Goal: Task Accomplishment & Management: Manage account settings

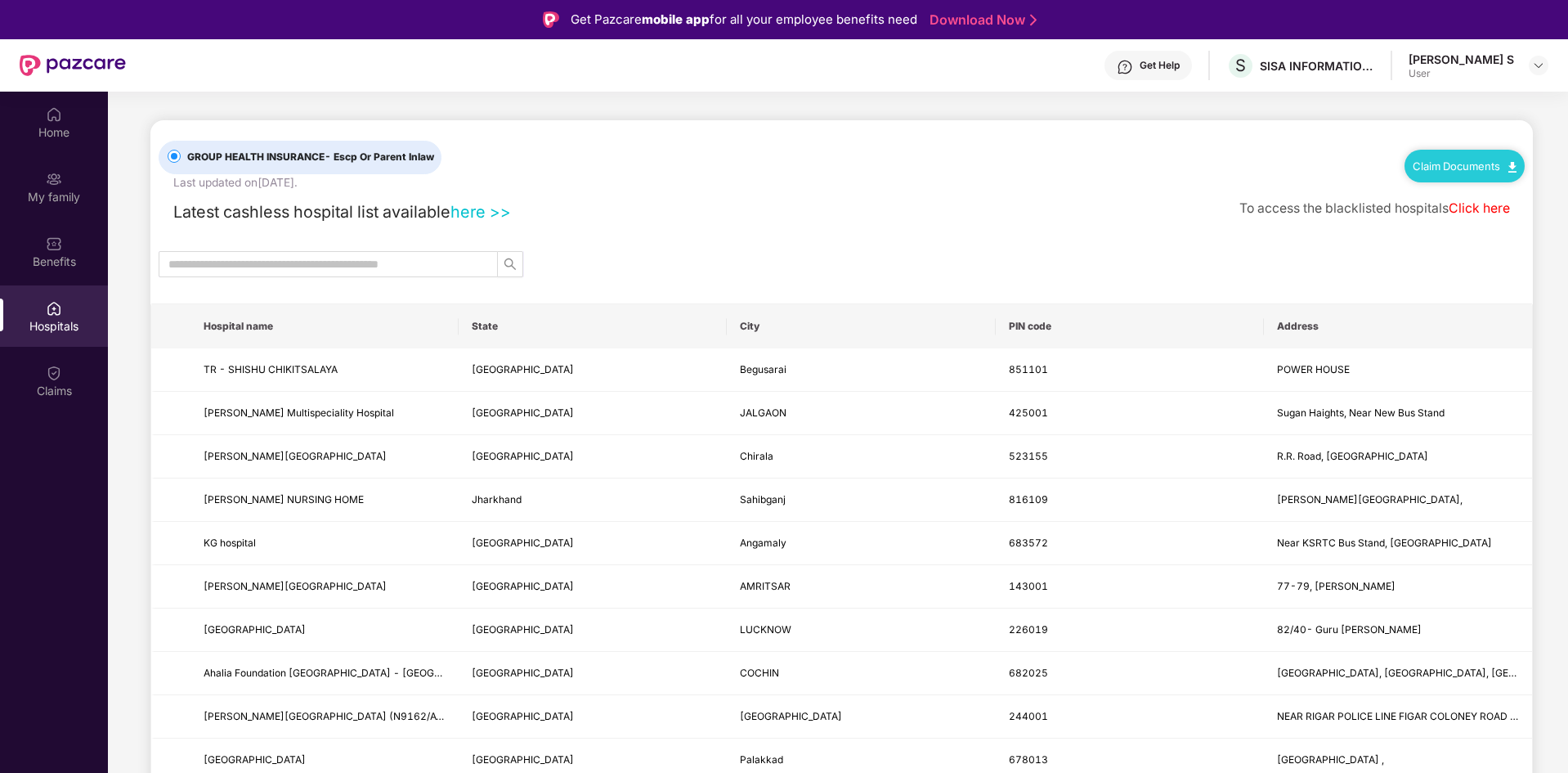
click at [578, 19] on div "Get Pazcare mobile app for all your employee benefits need" at bounding box center [745, 19] width 347 height 19
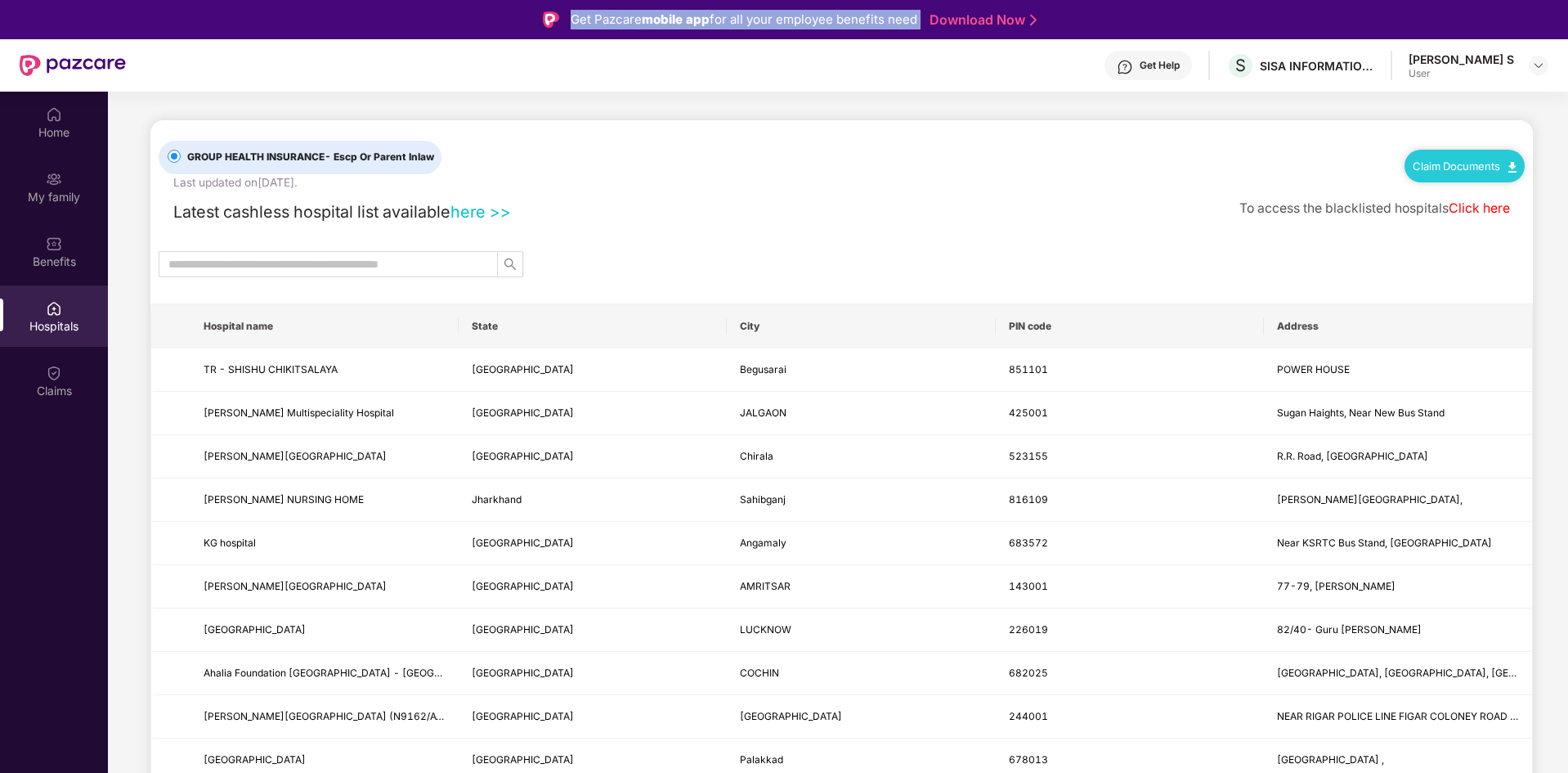
click at [578, 19] on div "Get Pazcare mobile app for all your employee benefits need" at bounding box center [745, 19] width 347 height 19
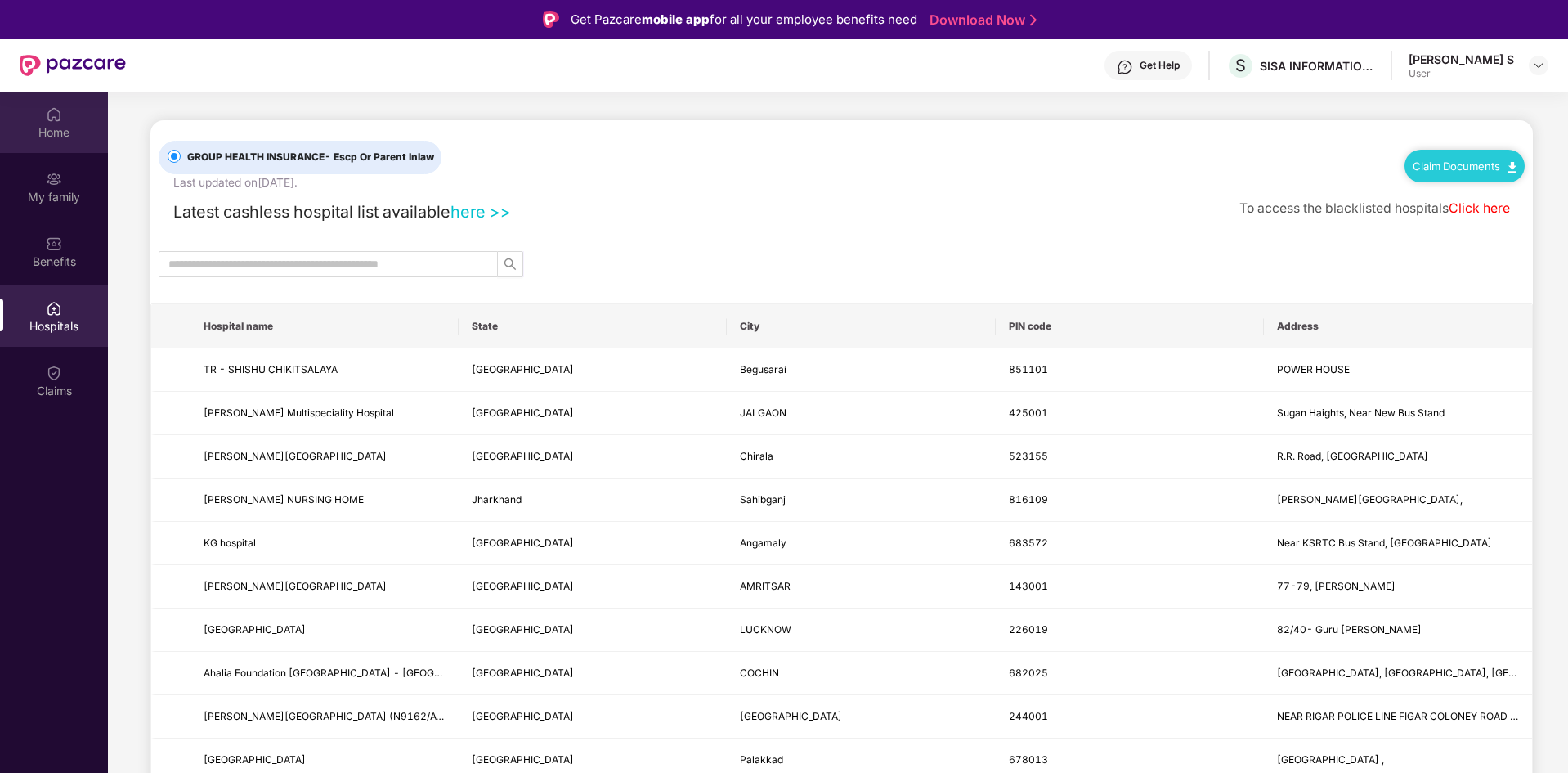
click at [21, 131] on div "Home" at bounding box center [54, 133] width 108 height 17
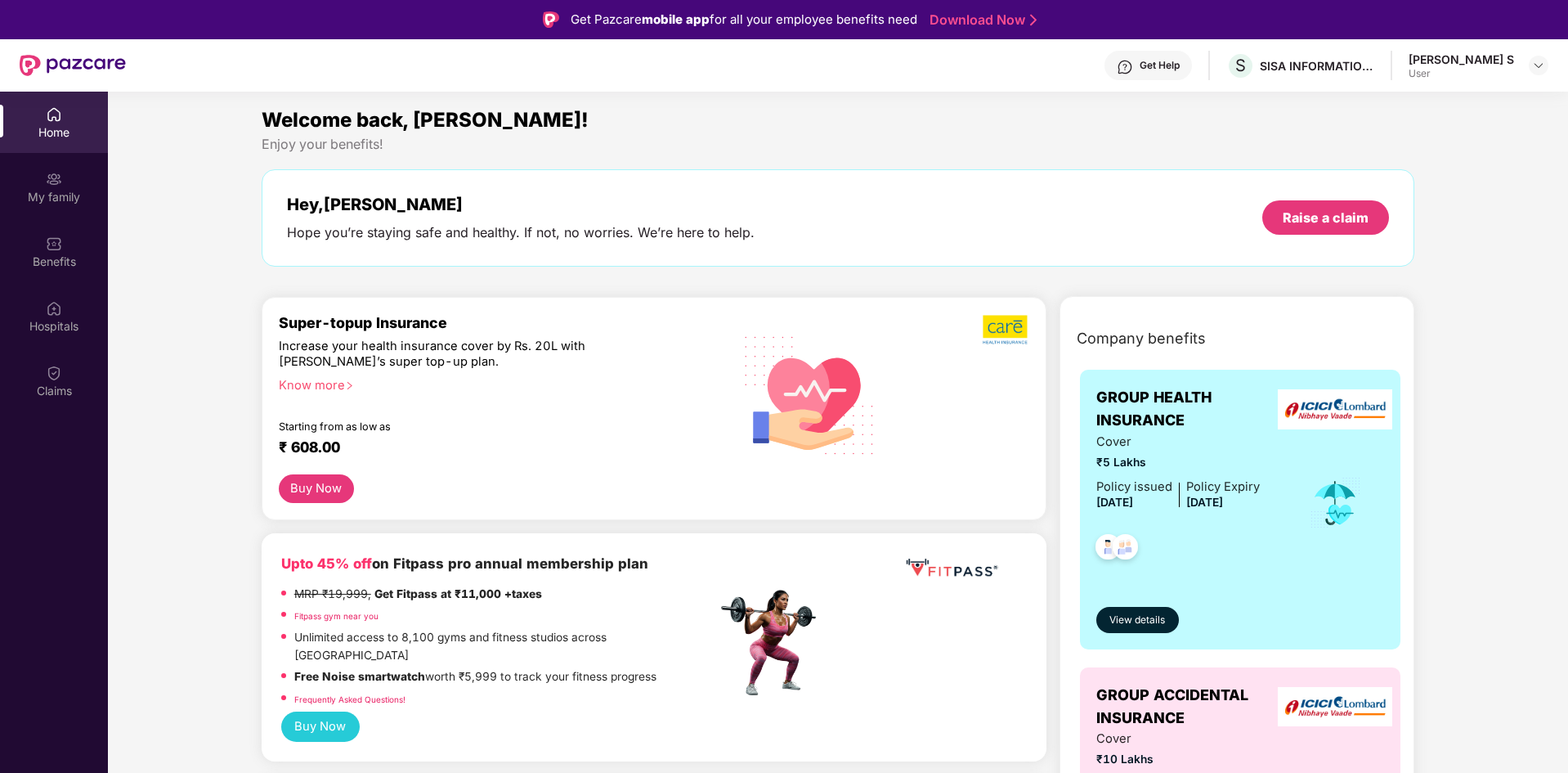
click at [93, 264] on div "Benefits" at bounding box center [54, 261] width 108 height 17
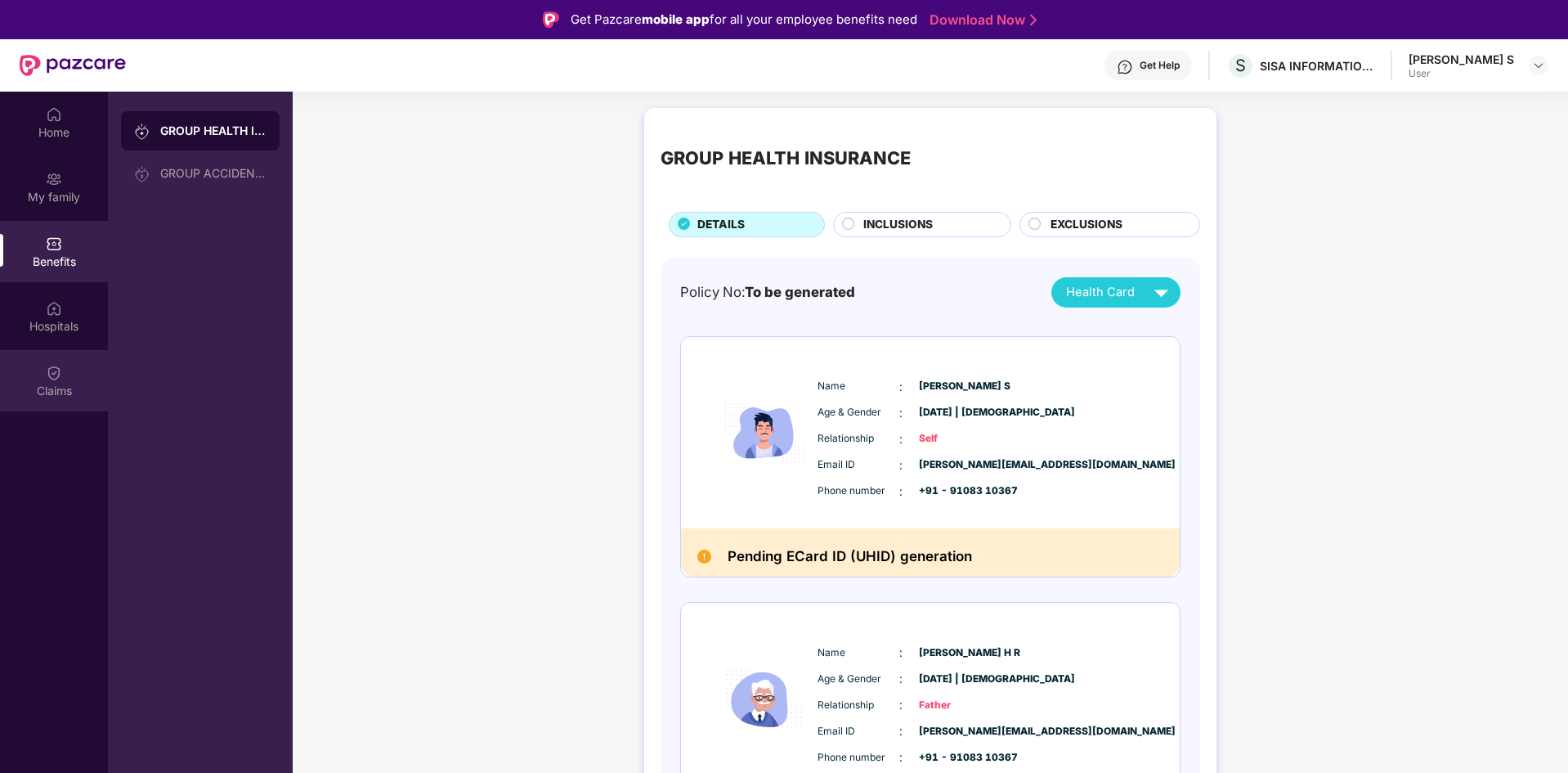
click at [56, 357] on div "Claims" at bounding box center [54, 380] width 108 height 61
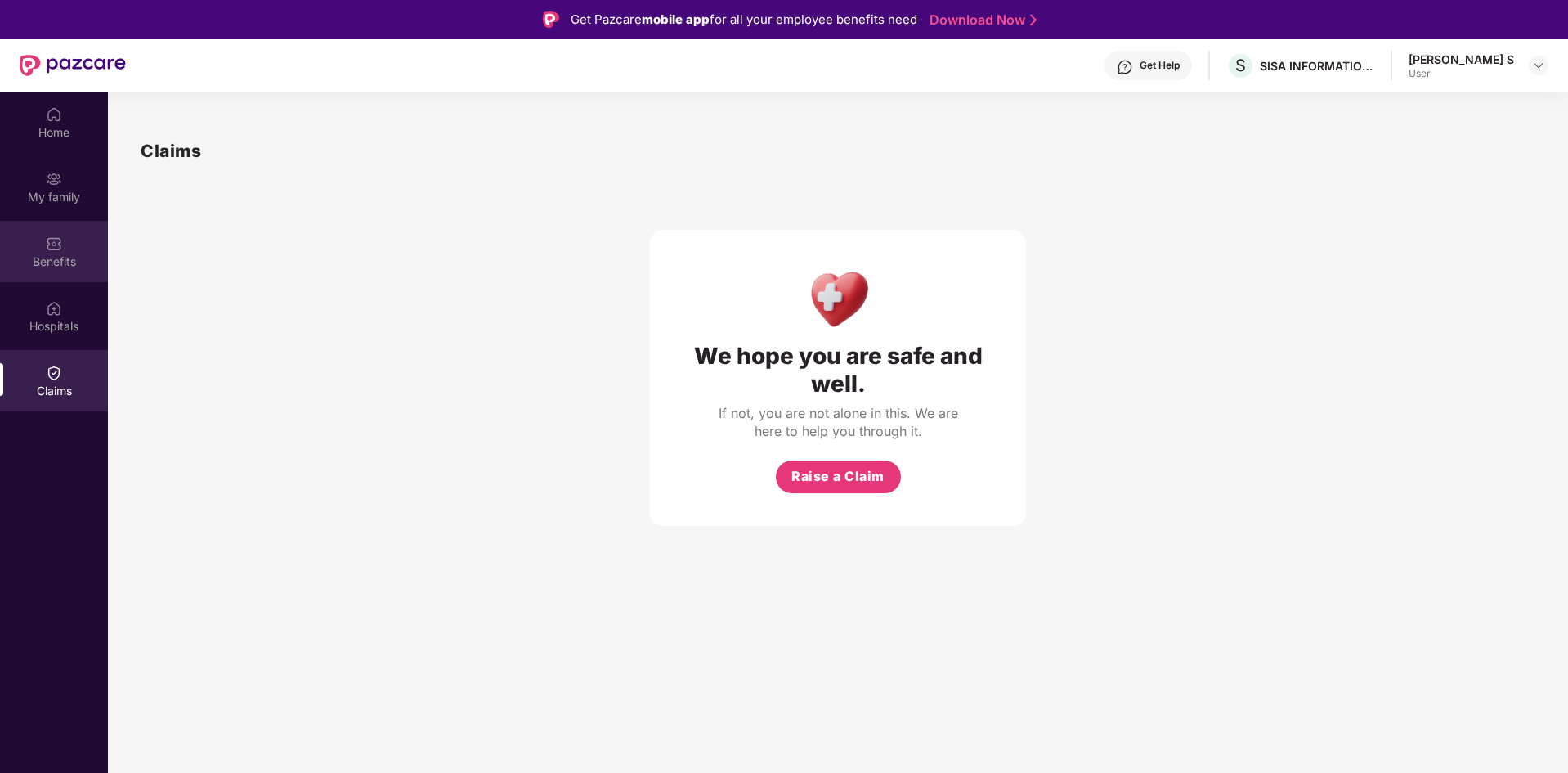
click at [34, 233] on div "Benefits" at bounding box center [54, 251] width 108 height 61
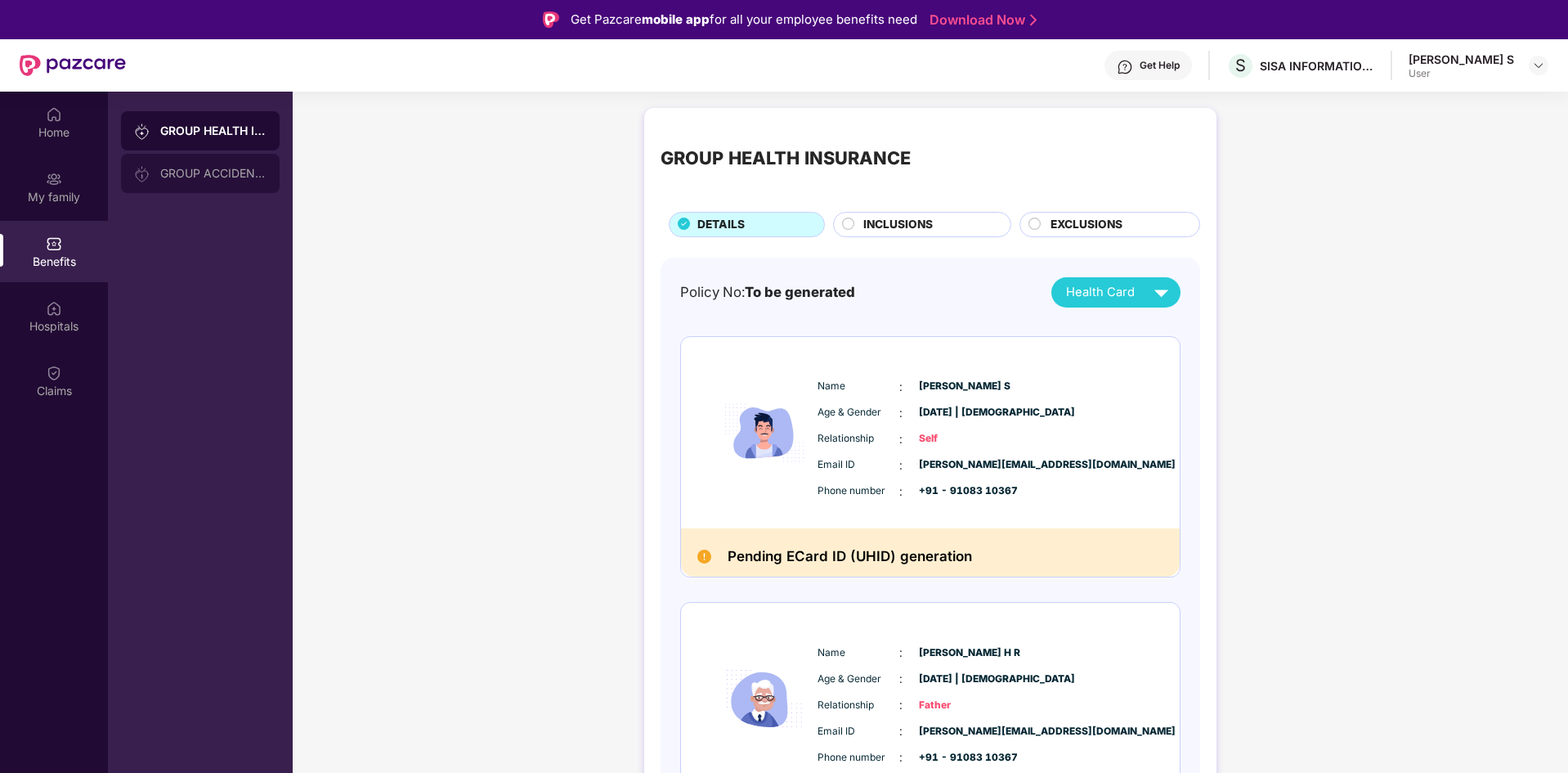
click at [213, 181] on div "GROUP ACCIDENTAL INSURANCE" at bounding box center [200, 174] width 159 height 39
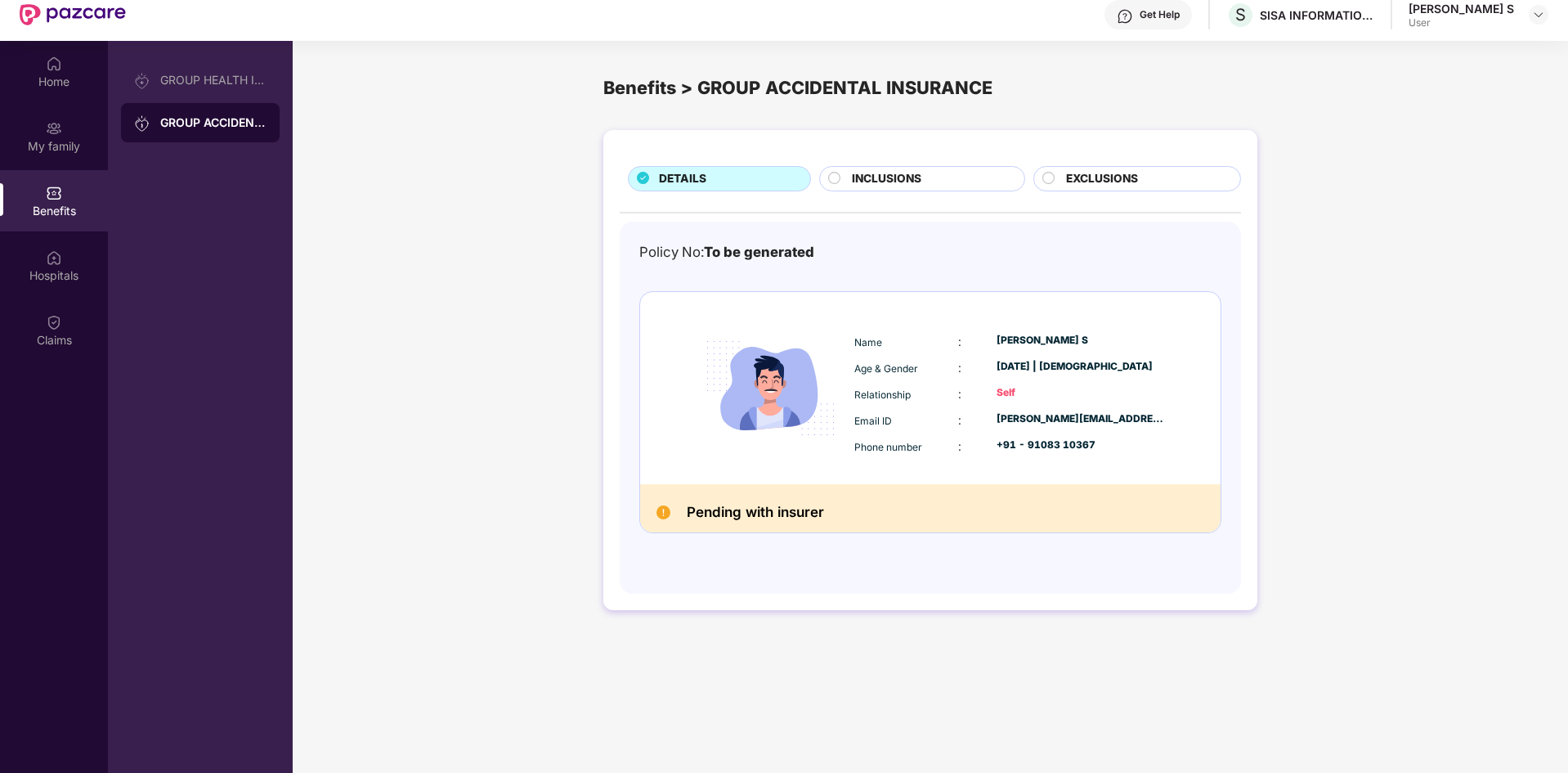
scroll to position [10, 0]
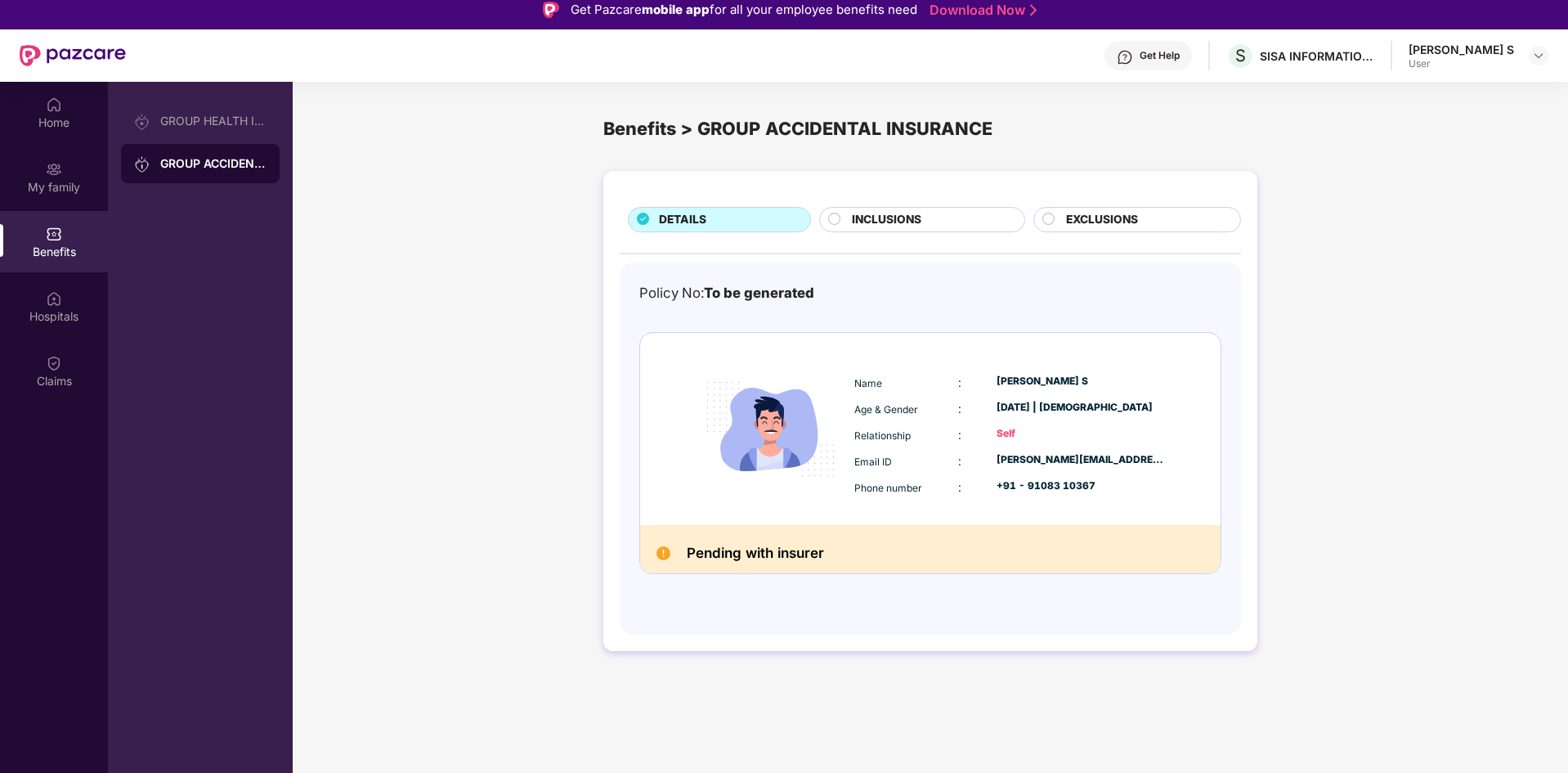
click at [852, 224] on span "INCLUSIONS" at bounding box center [886, 219] width 69 height 18
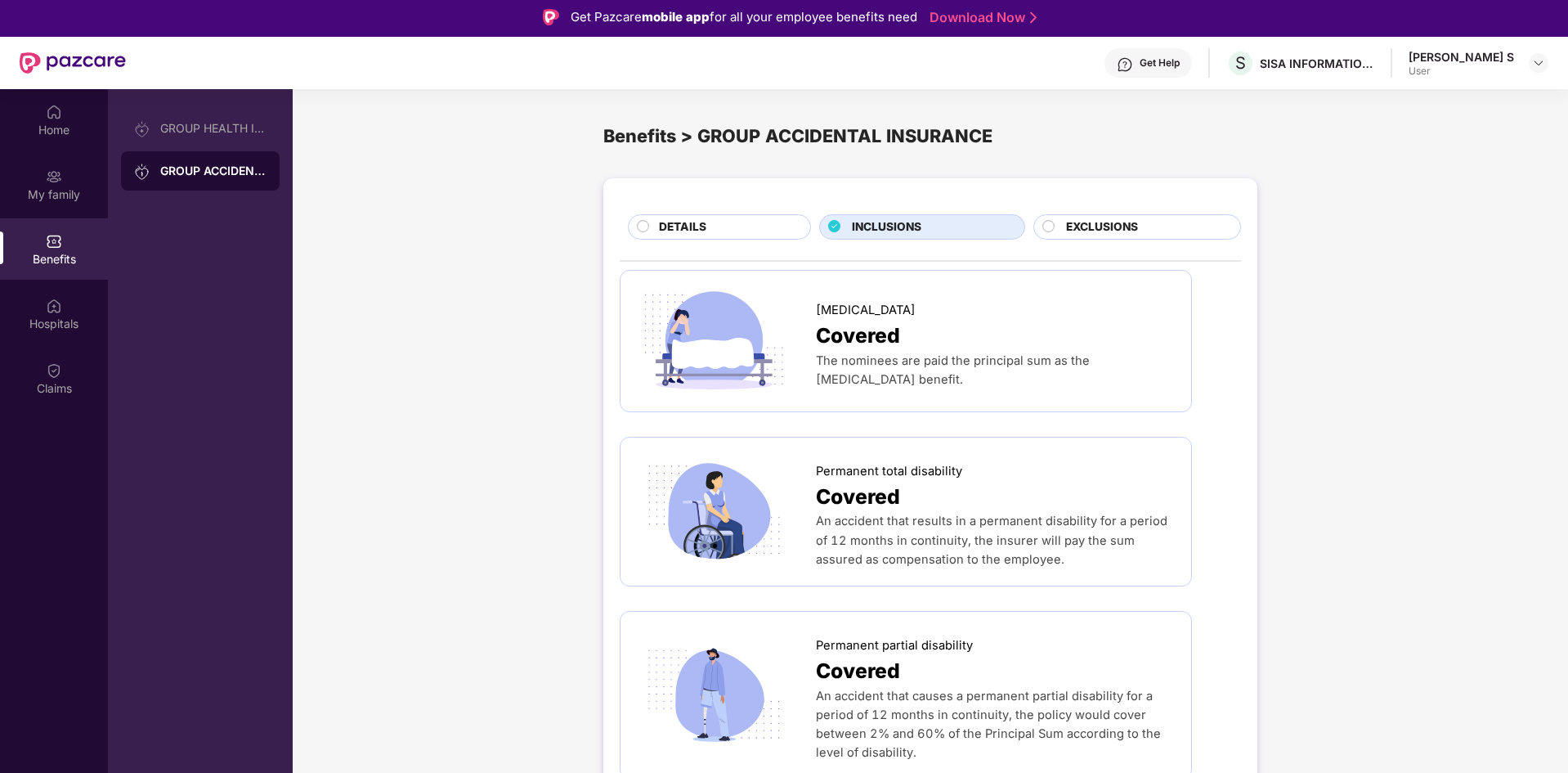
scroll to position [0, 0]
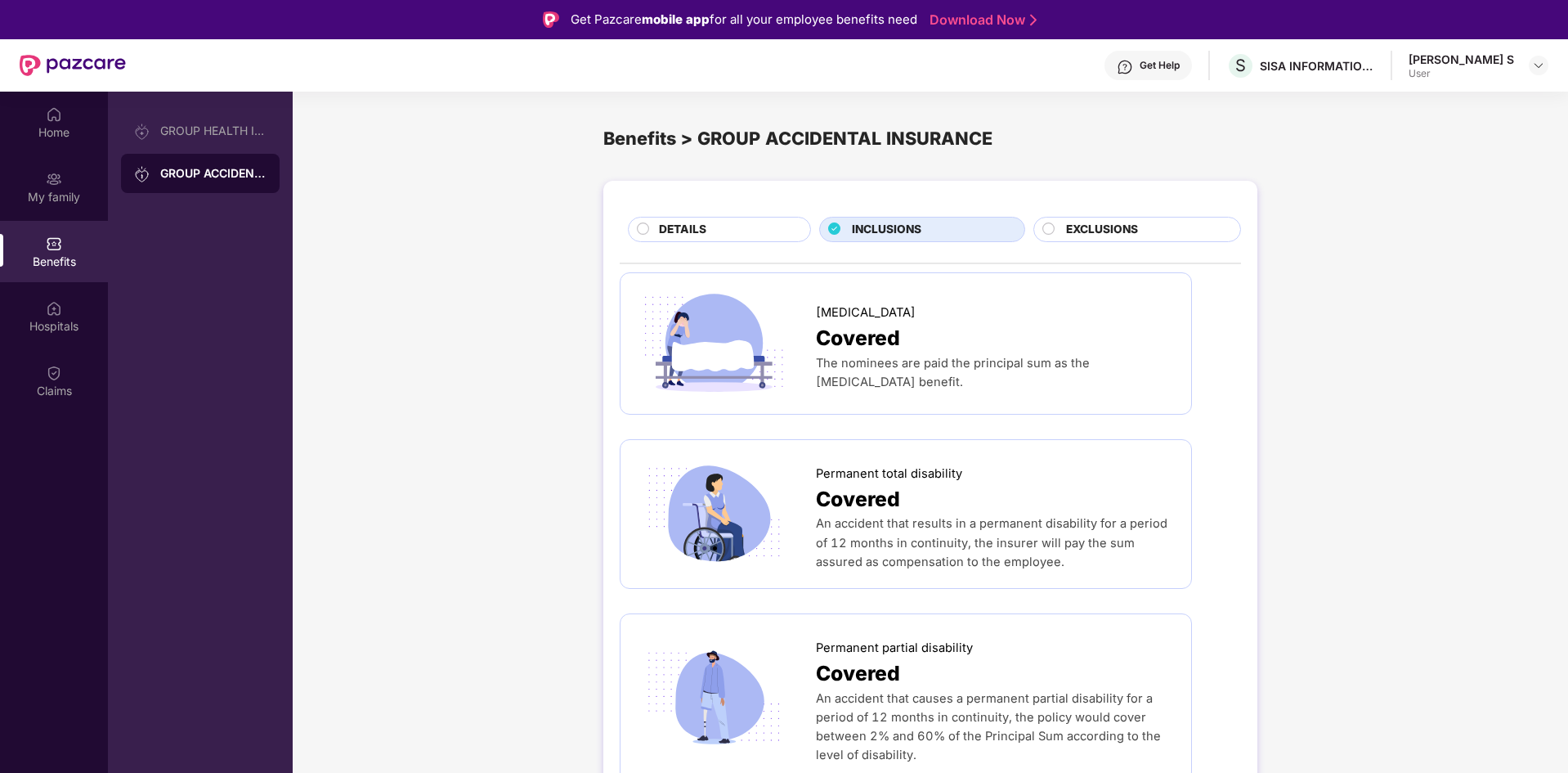
click at [1109, 241] on div "EXCLUSIONS" at bounding box center [1136, 229] width 208 height 25
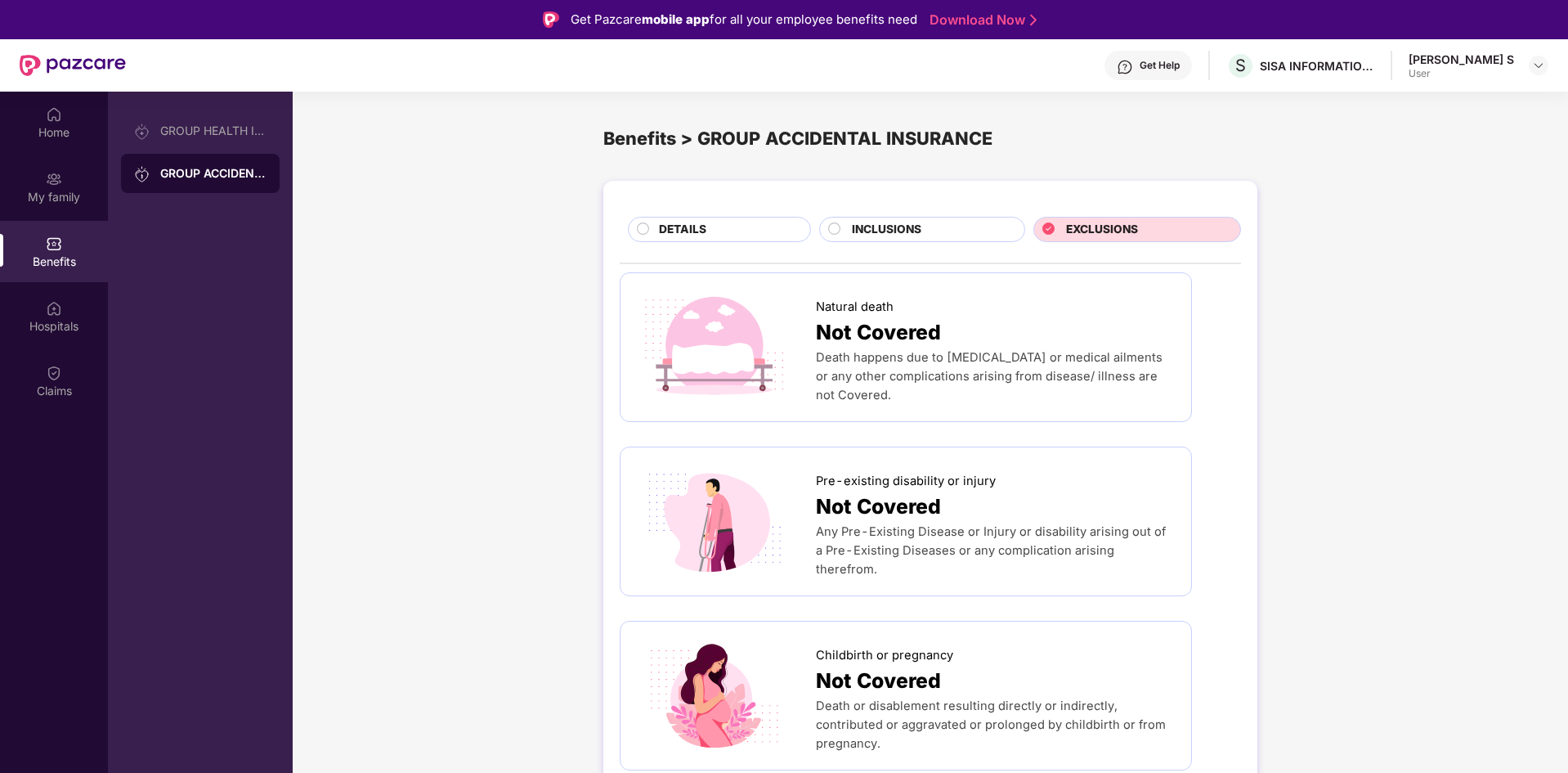
click at [1106, 235] on span "EXCLUSIONS" at bounding box center [1102, 230] width 72 height 18
click at [105, 160] on div "My family" at bounding box center [54, 186] width 108 height 61
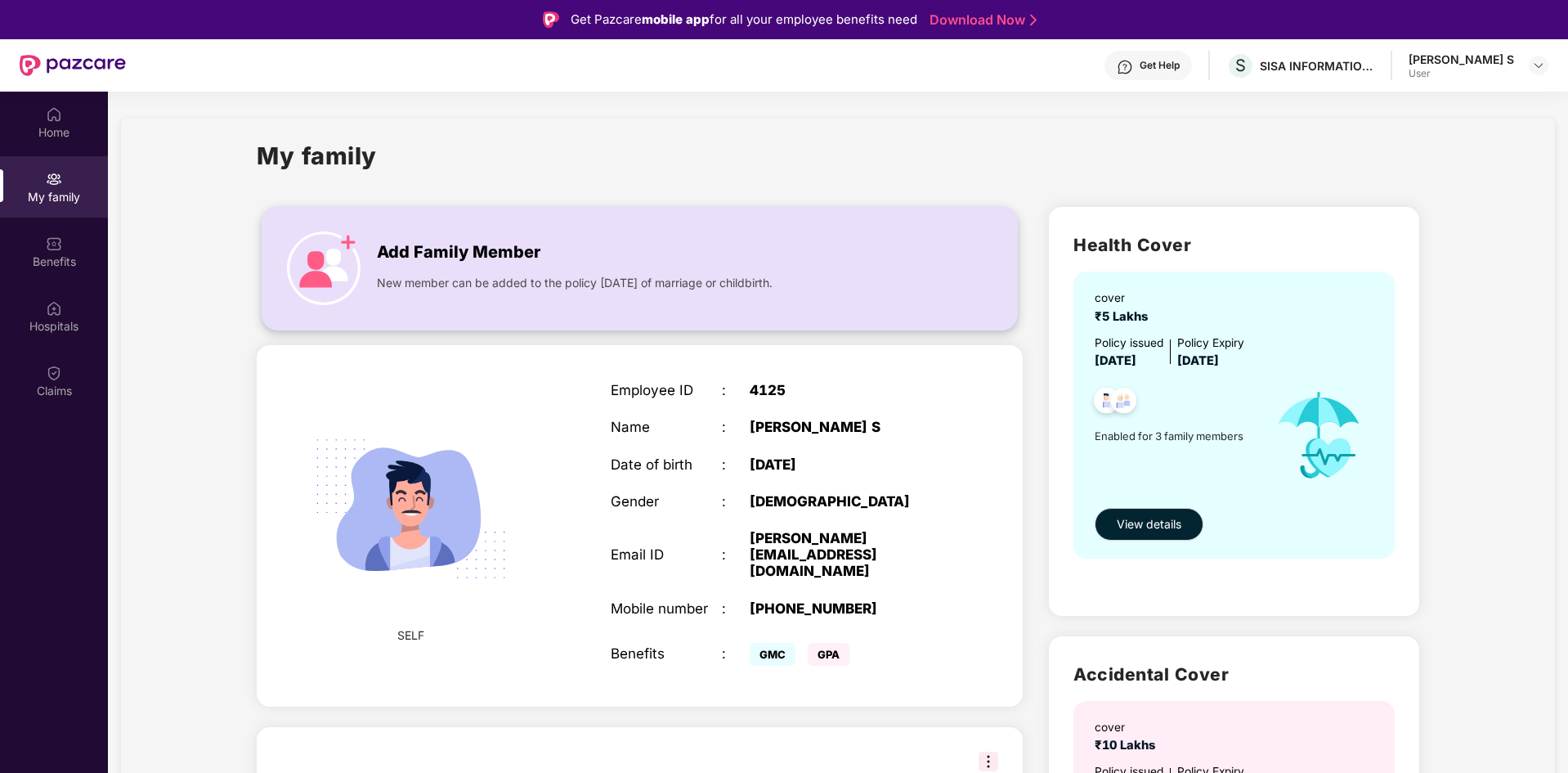
click at [668, 228] on div "Add Family Member New member can be added to the policy [DATE] of marriage or c…" at bounding box center [639, 268] width 754 height 90
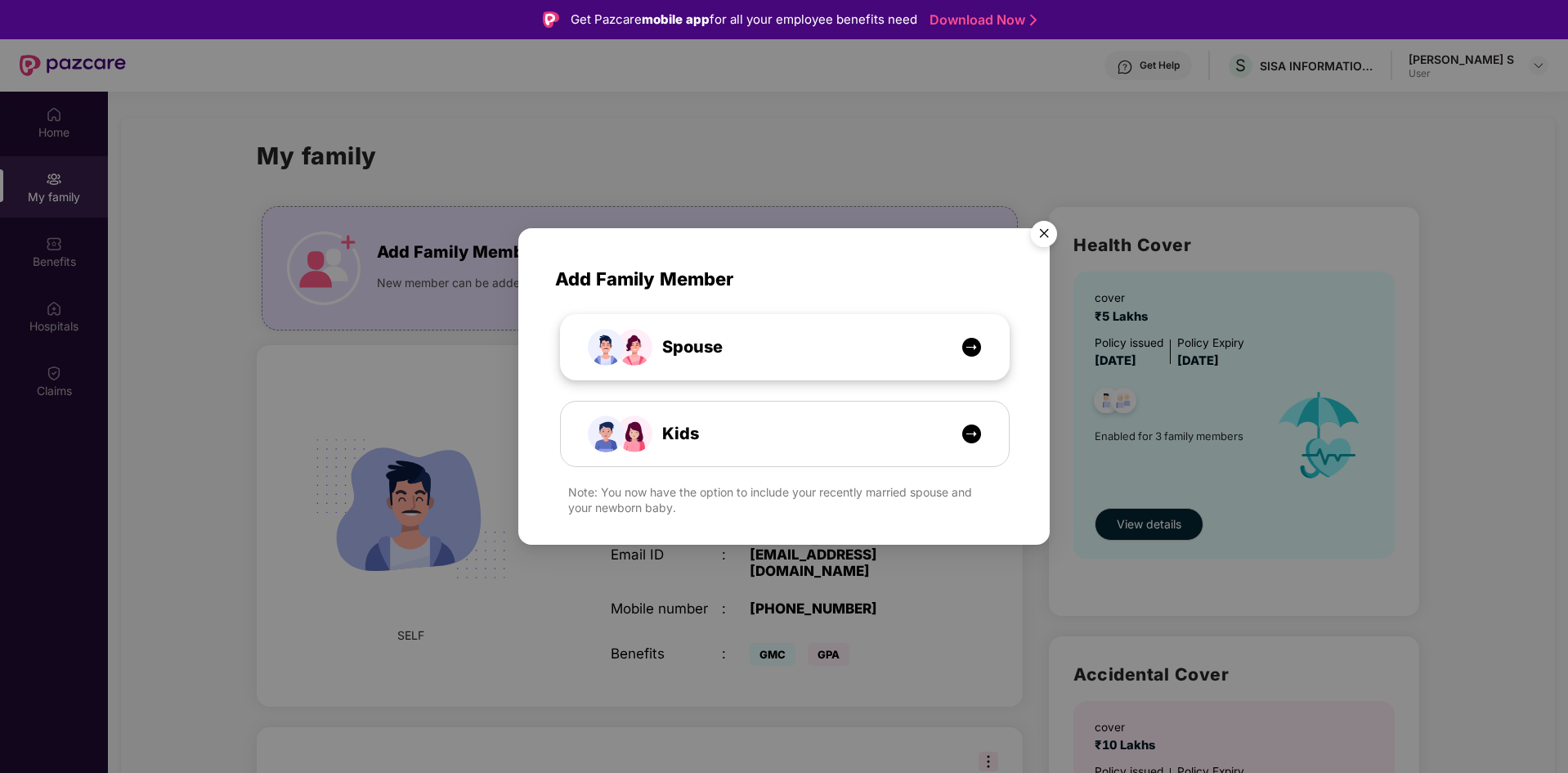
click at [699, 353] on span "Spouse" at bounding box center [674, 347] width 97 height 25
select select "****"
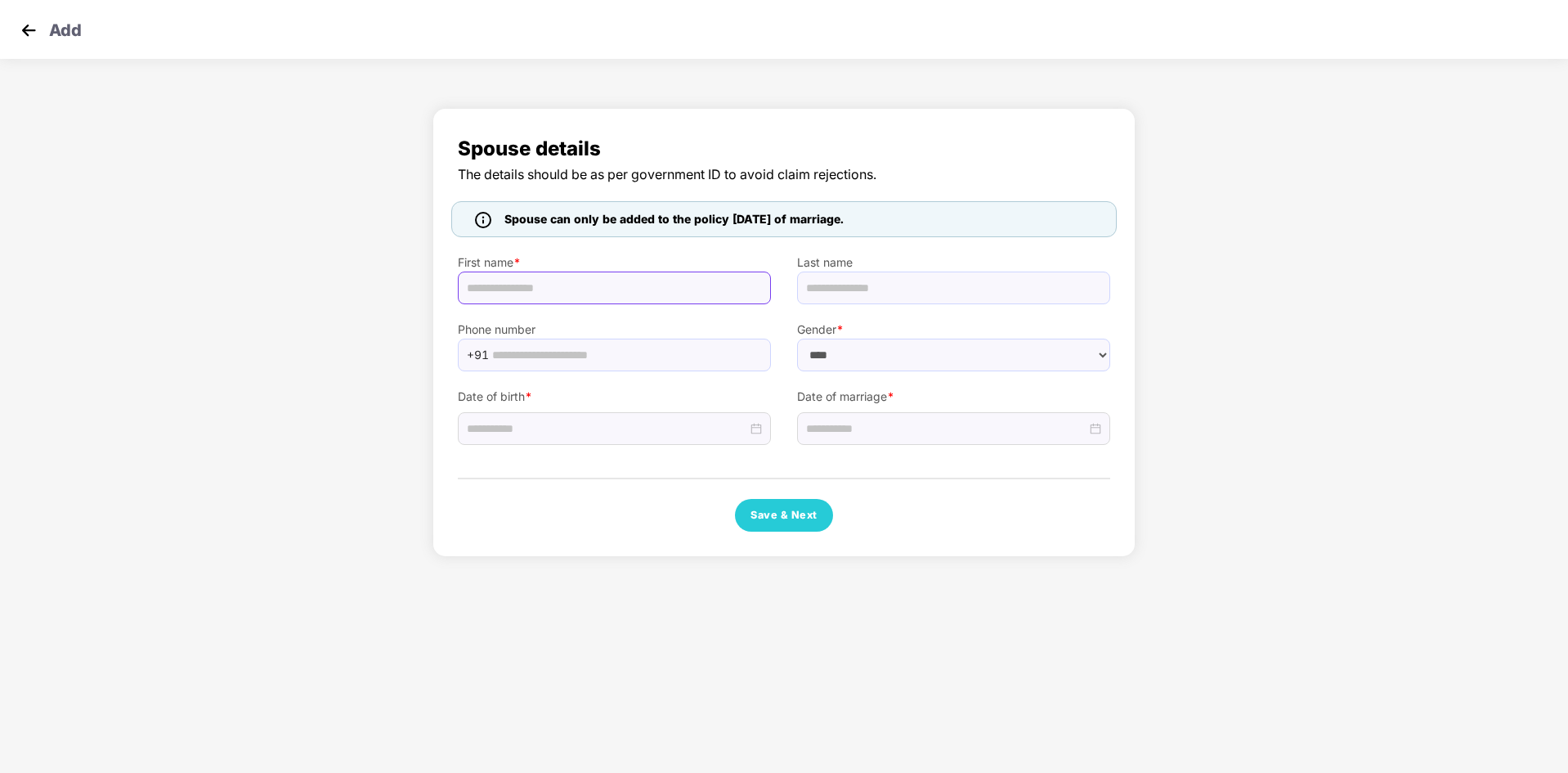
click at [617, 291] on input "text" at bounding box center [614, 289] width 313 height 33
click at [884, 284] on input "text" at bounding box center [953, 289] width 313 height 33
click at [882, 437] on input at bounding box center [946, 428] width 281 height 18
click at [1079, 485] on div "Spouse details The details should be as per government ID to avoid claim reject…" at bounding box center [784, 332] width 653 height 399
click at [734, 222] on span "Spouse can only be added to the policy [DATE] of marriage." at bounding box center [674, 219] width 339 height 18
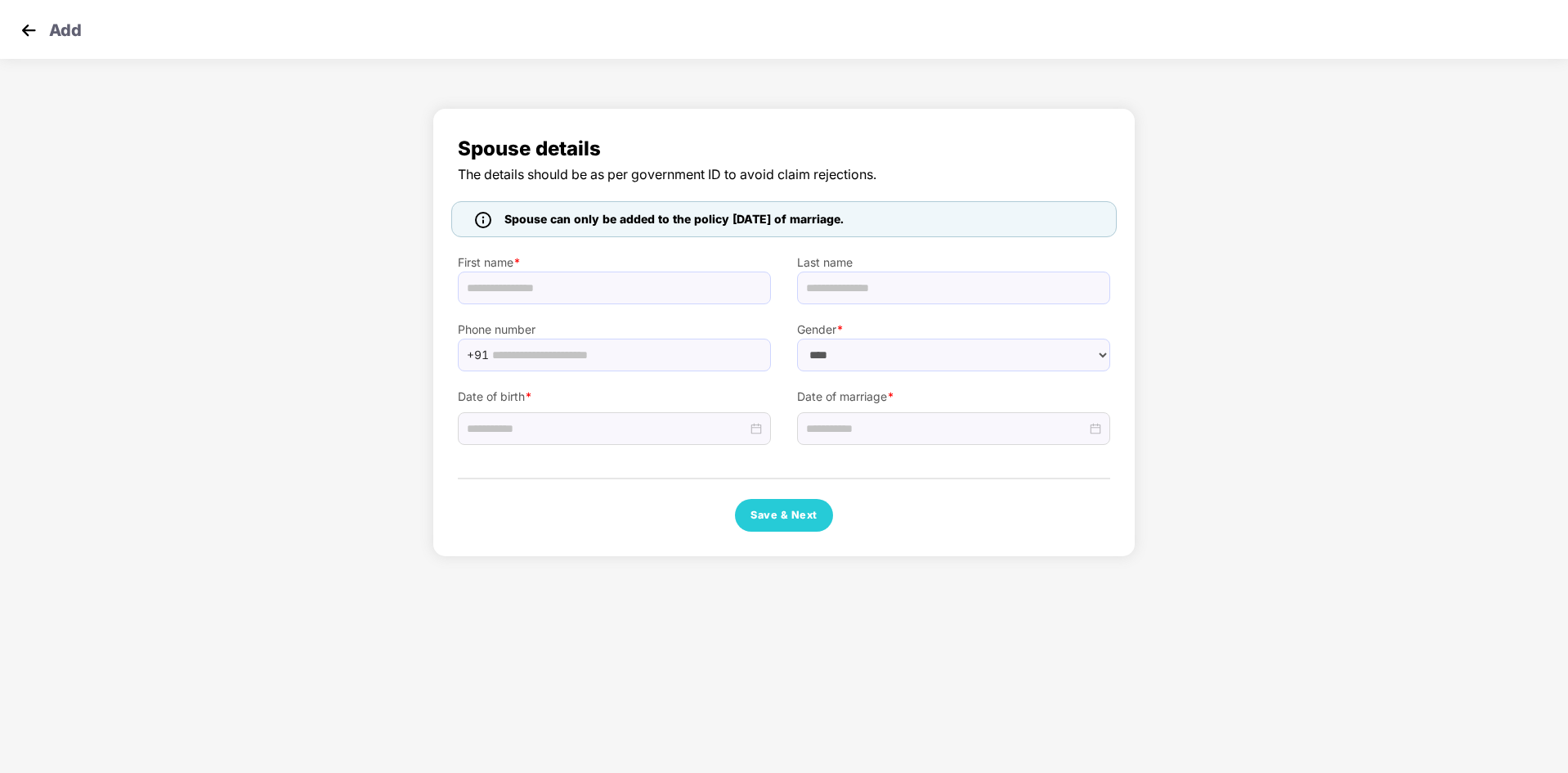
click at [734, 222] on span "Spouse can only be added to the policy [DATE] of marriage." at bounding box center [674, 219] width 339 height 18
click at [409, 164] on div "Spouse details The details should be as per government ID to avoid claim reject…" at bounding box center [784, 336] width 1568 height 474
click at [66, 31] on p "Add" at bounding box center [65, 27] width 33 height 19
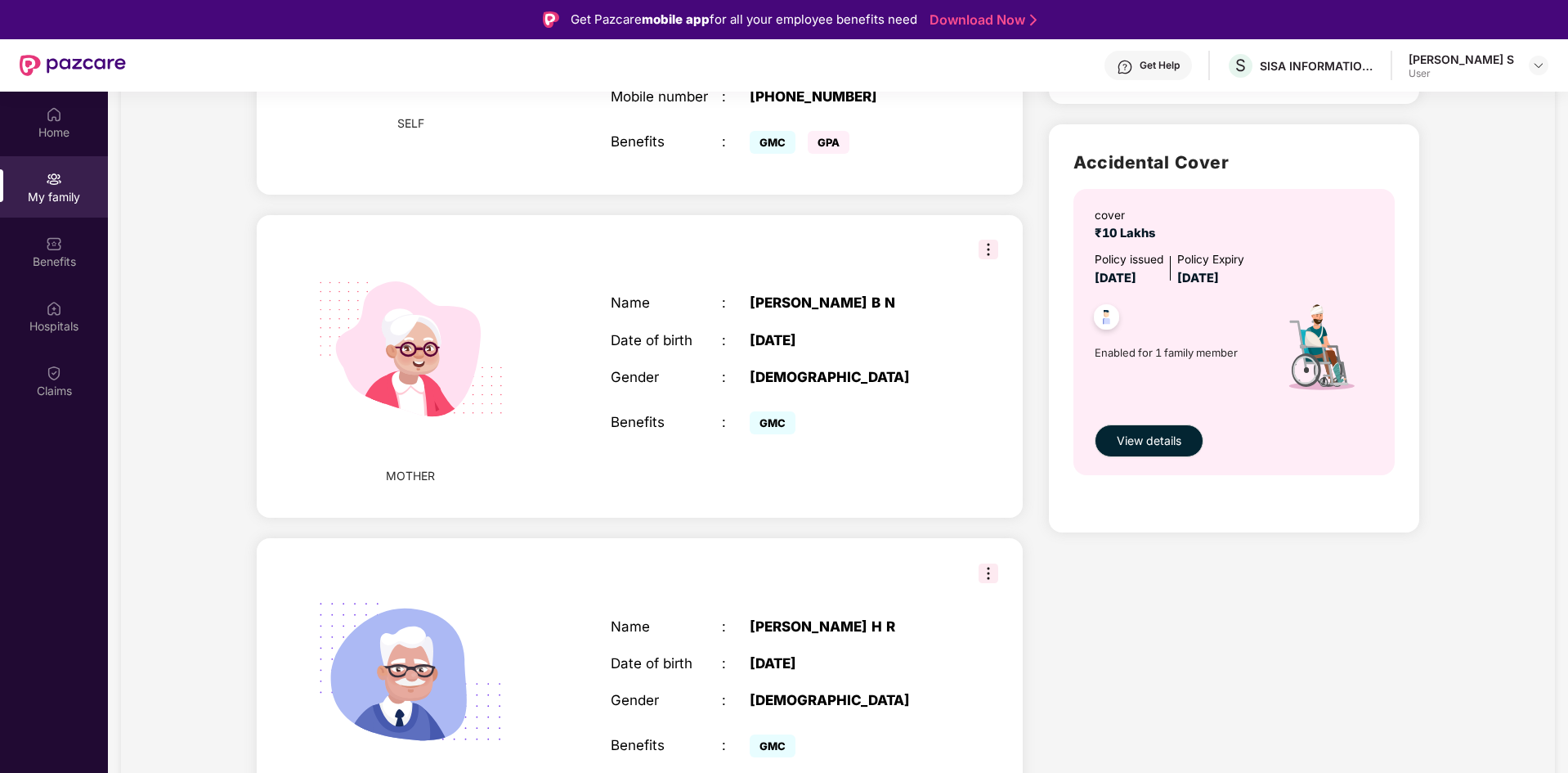
scroll to position [522, 0]
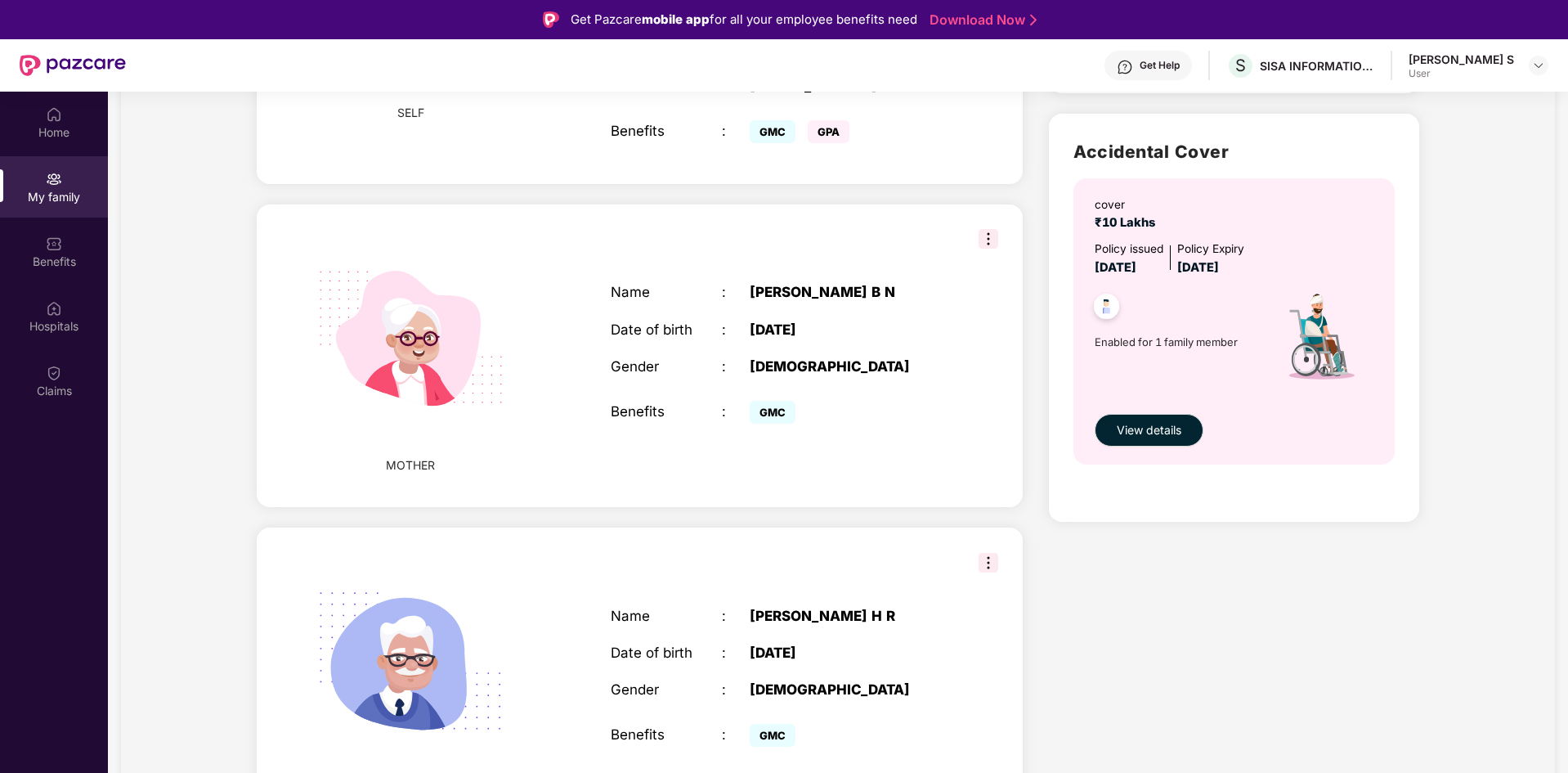
click at [981, 553] on img at bounding box center [988, 562] width 19 height 19
click at [923, 527] on div "FATHER Name : [PERSON_NAME] Date of birth : [DEMOGRAPHIC_DATA] Gender : [DEMOGR…" at bounding box center [639, 678] width 766 height 302
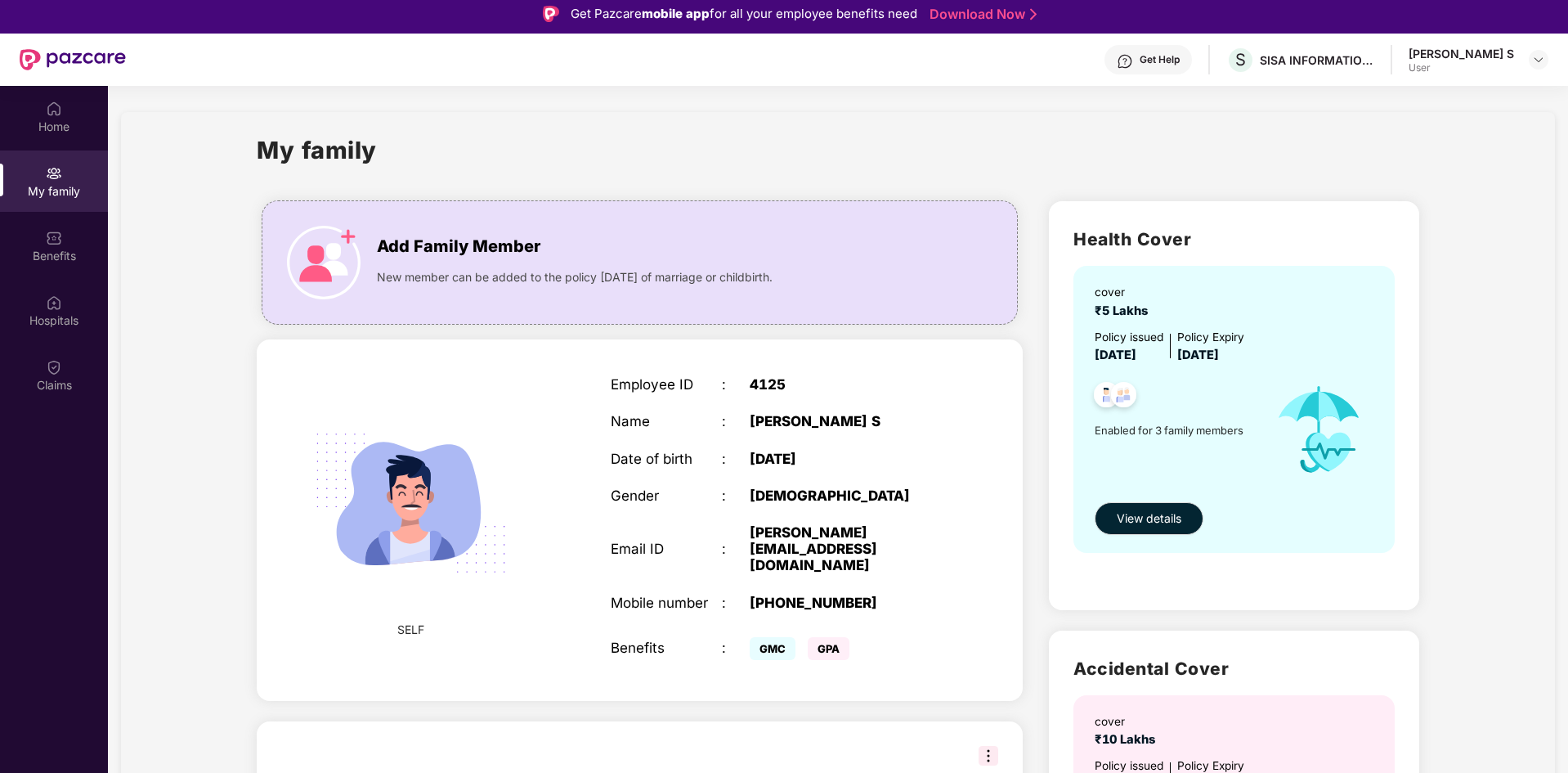
scroll to position [0, 0]
